Goal: Task Accomplishment & Management: Use online tool/utility

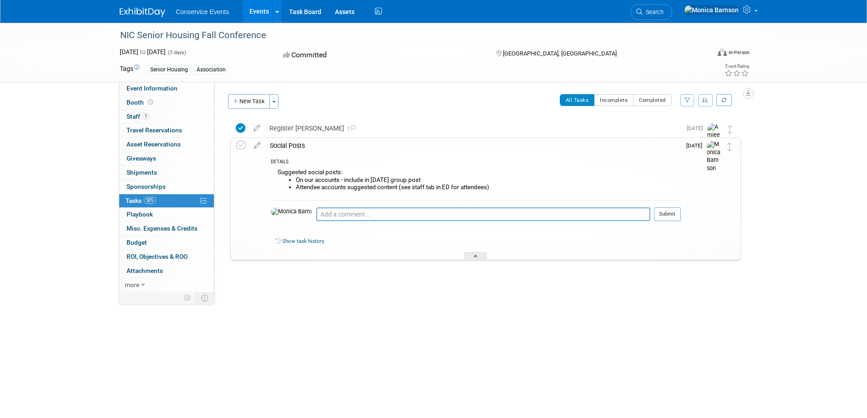
click at [210, 36] on div "NIC Senior Housing Fall Conference" at bounding box center [406, 35] width 579 height 16
copy div "NIC Senior Housing Fall Conference"
drag, startPoint x: 468, startPoint y: 186, endPoint x: 269, endPoint y: 172, distance: 199.3
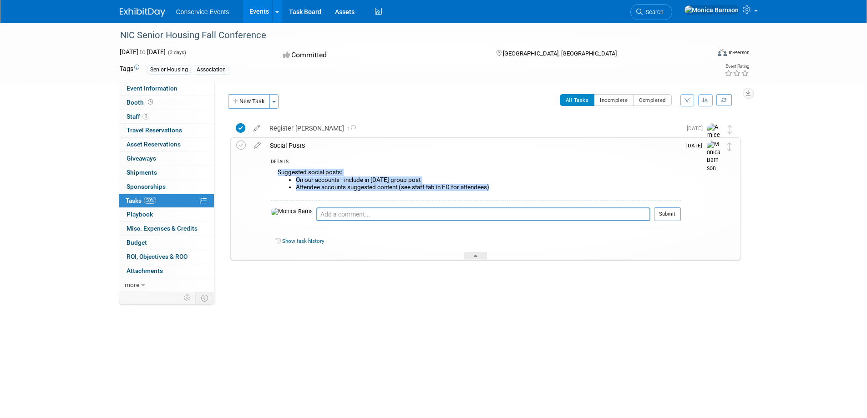
click at [269, 172] on div "DETAILS Suggested social posts: On our accounts - include in [DATE] group post …" at bounding box center [472, 206] width 415 height 106
copy div "Suggested social posts: On our accounts - include in [DATE] group post Attendee…"
click at [378, 214] on textarea at bounding box center [483, 214] width 334 height 14
type textarea "A"
paste textarea "[URL][DOMAIN_NAME]"
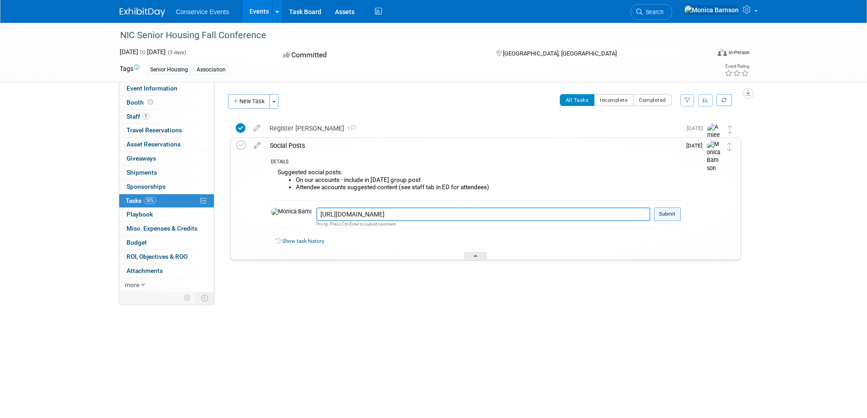
type textarea "[URL][DOMAIN_NAME]"
click at [678, 217] on button "Submit" at bounding box center [667, 214] width 27 height 14
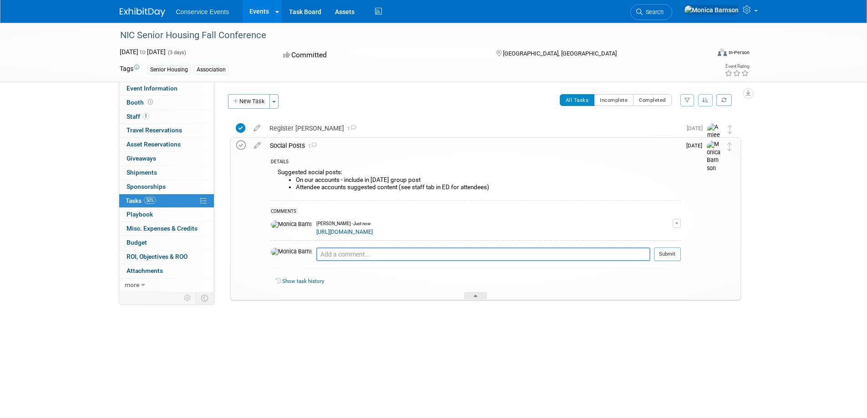
click at [245, 146] on icon at bounding box center [241, 146] width 10 height 10
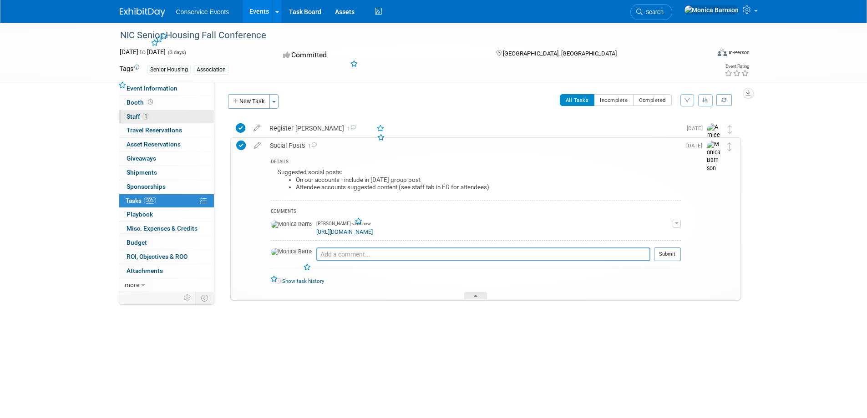
click at [168, 117] on link "1 Staff 1" at bounding box center [166, 117] width 95 height 14
